Goal: Transaction & Acquisition: Purchase product/service

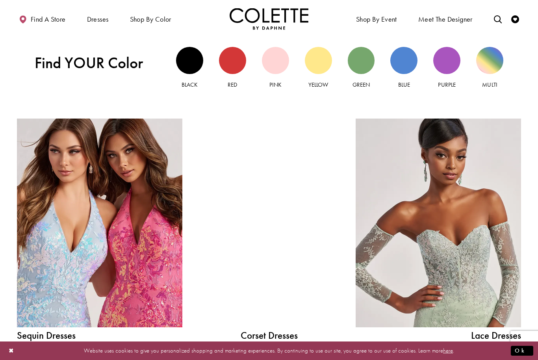
scroll to position [743, 0]
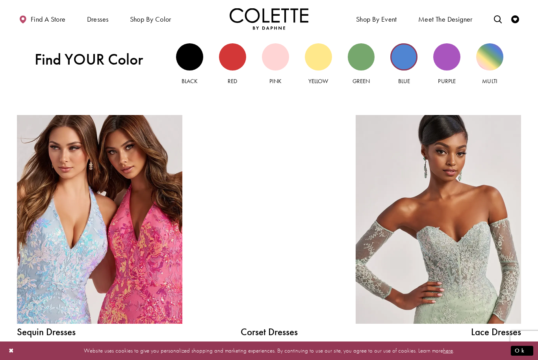
click at [407, 51] on div "Blue view" at bounding box center [403, 56] width 27 height 27
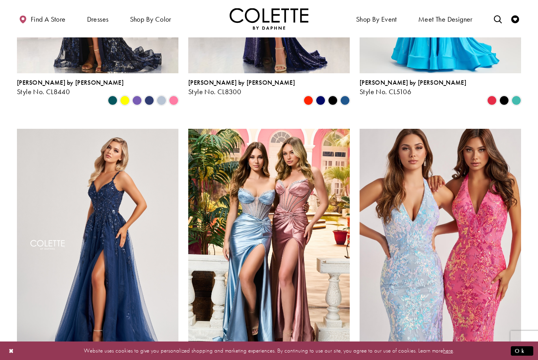
scroll to position [271, 0]
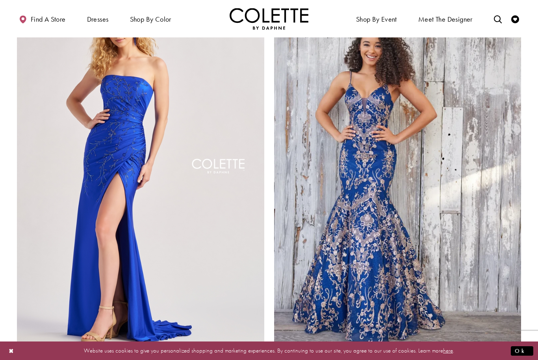
scroll to position [1283, 0]
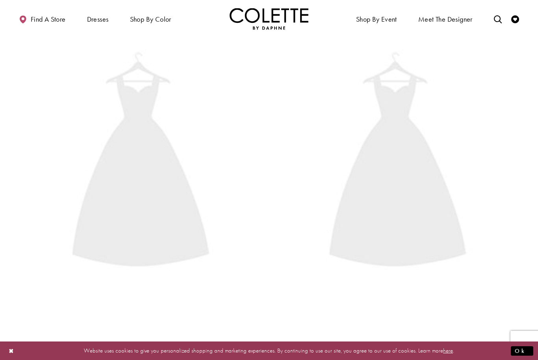
scroll to position [42, 0]
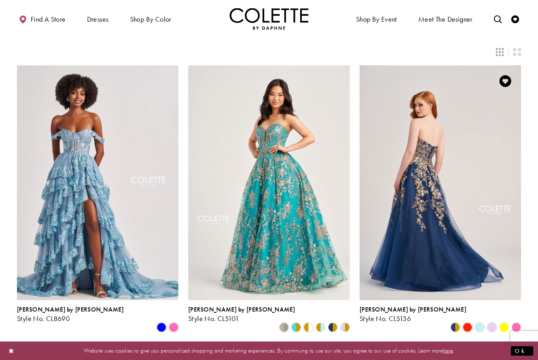
click at [419, 224] on img "Visit Colette by Daphne Style No. CL5136 Page" at bounding box center [439, 182] width 161 height 235
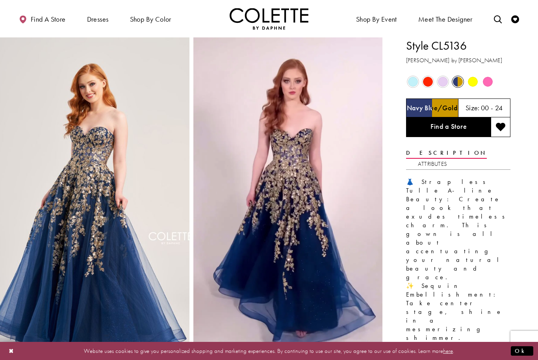
click at [411, 80] on span "Product color controls state depends on size chosen" at bounding box center [413, 82] width 10 height 10
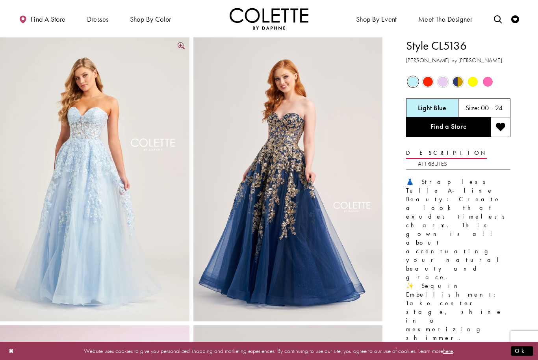
click at [62, 209] on img "Full size Style CL5136 Colette by Daphne #4 Light Blue picture" at bounding box center [94, 179] width 189 height 284
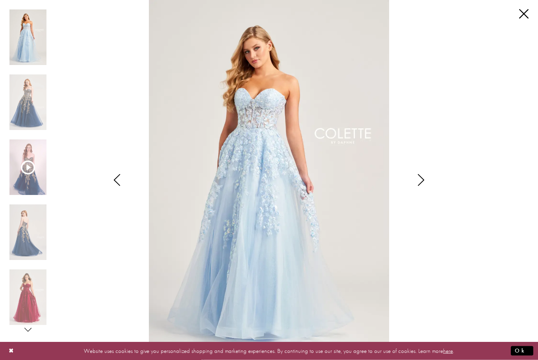
click at [422, 178] on icon "Style CL5136 Colette by Daphne Views dialog" at bounding box center [421, 180] width 20 height 12
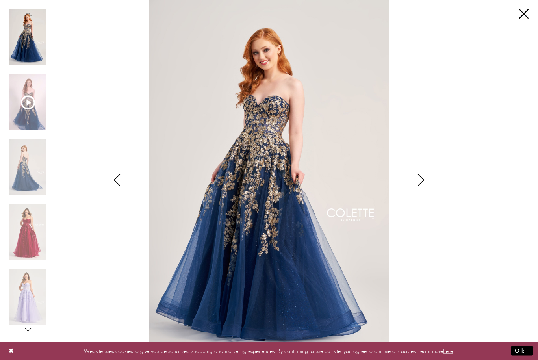
click at [430, 178] on icon "Style CL5136 Colette by Daphne Views dialog" at bounding box center [421, 180] width 20 height 12
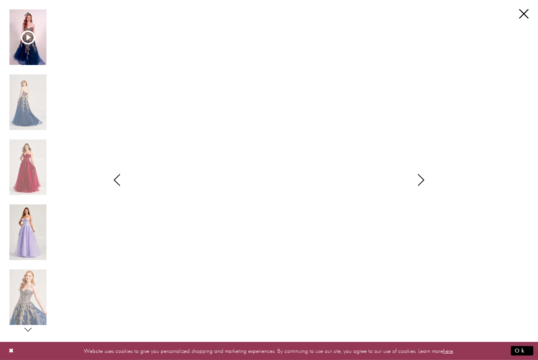
click at [24, 244] on img "Scroll List" at bounding box center [27, 232] width 37 height 56
